Goal: Task Accomplishment & Management: Use online tool/utility

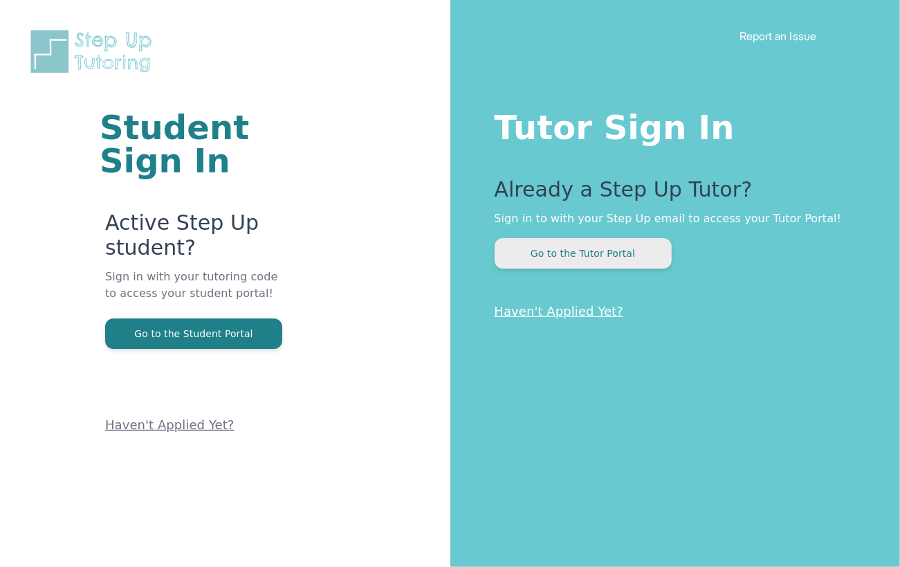
click at [600, 250] on button "Go to the Tutor Portal" at bounding box center [583, 253] width 177 height 30
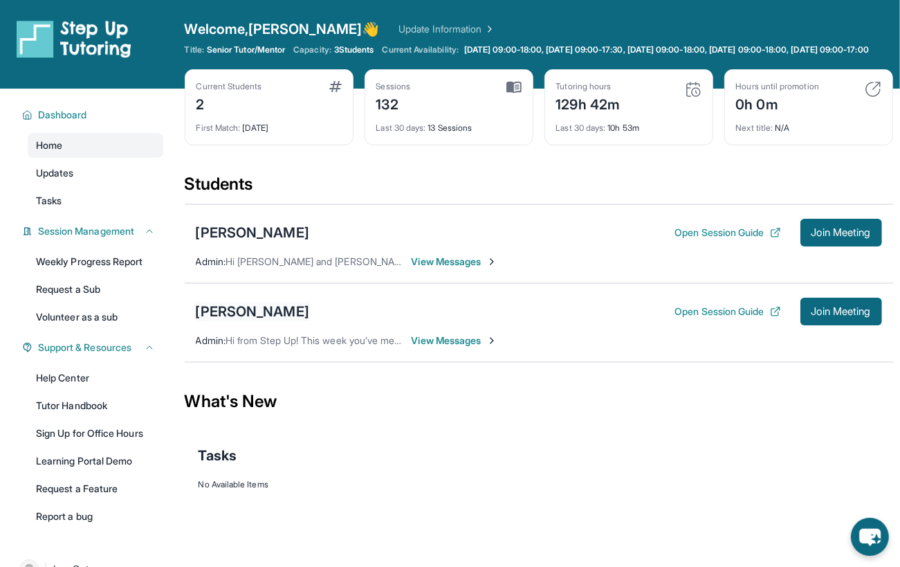
click at [232, 320] on div "[PERSON_NAME]" at bounding box center [252, 311] width 113 height 19
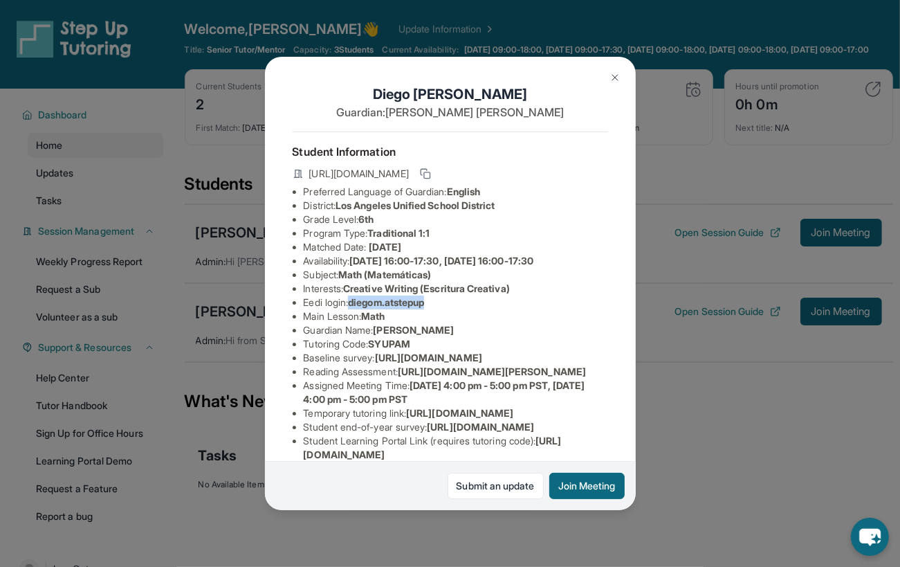
drag, startPoint x: 437, startPoint y: 306, endPoint x: 353, endPoint y: 299, distance: 84.0
click at [353, 299] on li "Eedi login : [PERSON_NAME].atstepup" at bounding box center [456, 302] width 304 height 14
copy span "diegom.atstepup"
click at [609, 77] on img at bounding box center [614, 77] width 11 height 11
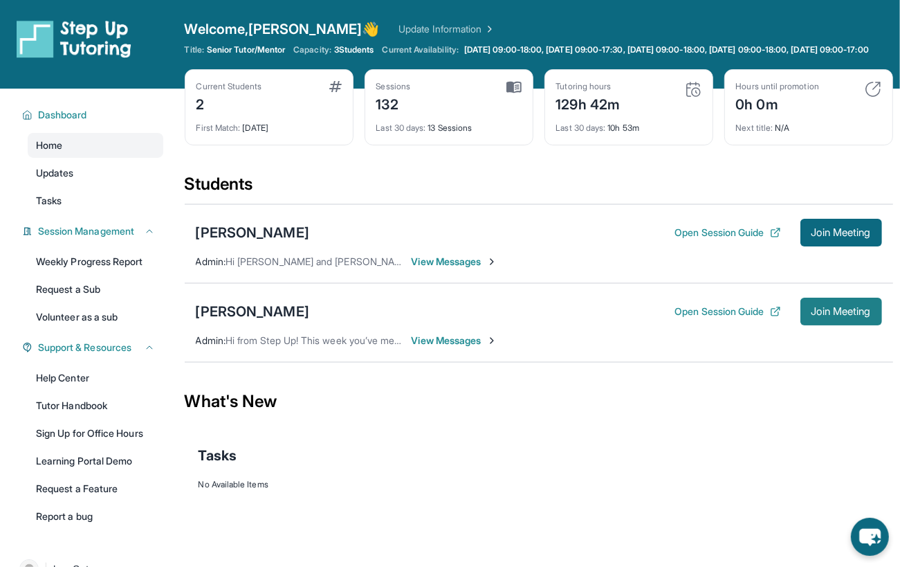
click at [719, 315] on span "Join Meeting" at bounding box center [840, 311] width 59 height 8
